Goal: Transaction & Acquisition: Purchase product/service

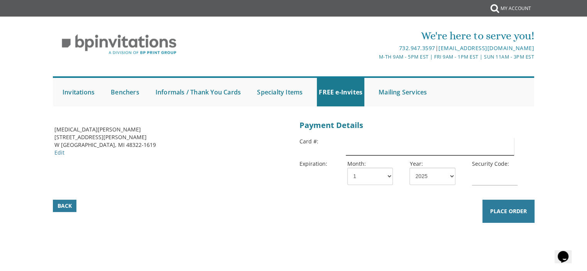
click at [366, 147] on input "text" at bounding box center [430, 147] width 168 height 18
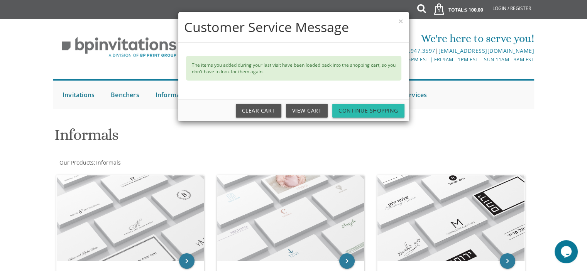
click at [365, 111] on link "Continue Shopping" at bounding box center [368, 111] width 72 height 14
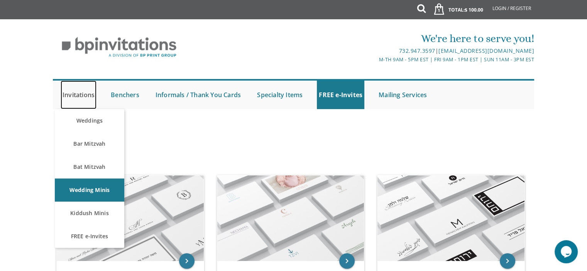
click at [84, 97] on link "Invitations" at bounding box center [79, 95] width 36 height 29
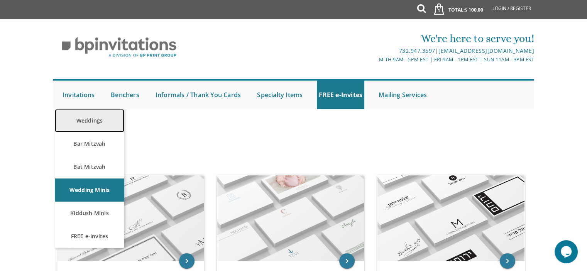
click at [89, 121] on link "Weddings" at bounding box center [89, 120] width 69 height 23
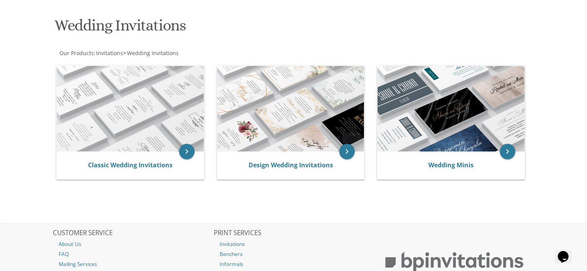
scroll to position [112, 0]
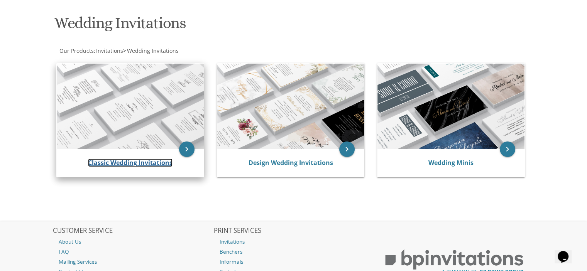
click at [134, 160] on link "Classic Wedding Invitations" at bounding box center [130, 163] width 84 height 8
click at [134, 163] on link "Classic Wedding Invitations" at bounding box center [130, 163] width 84 height 8
click at [133, 165] on link "Classic Wedding Invitations" at bounding box center [130, 163] width 84 height 8
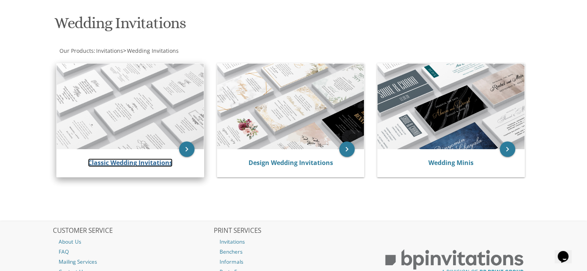
click at [133, 165] on link "Classic Wedding Invitations" at bounding box center [130, 163] width 84 height 8
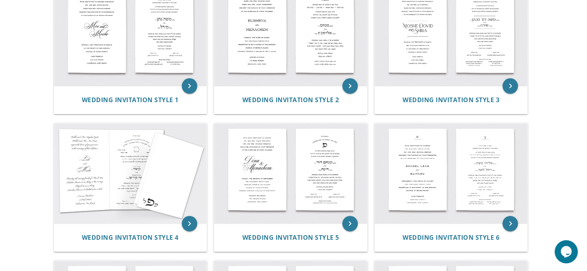
scroll to position [194, 0]
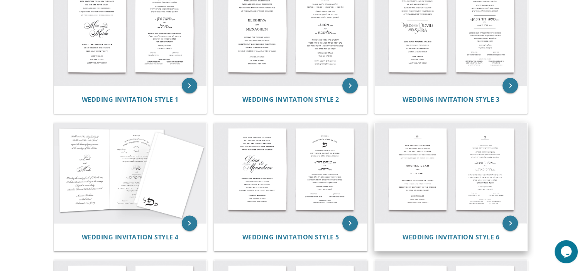
click at [447, 189] on img at bounding box center [451, 173] width 153 height 100
